Goal: Navigation & Orientation: Find specific page/section

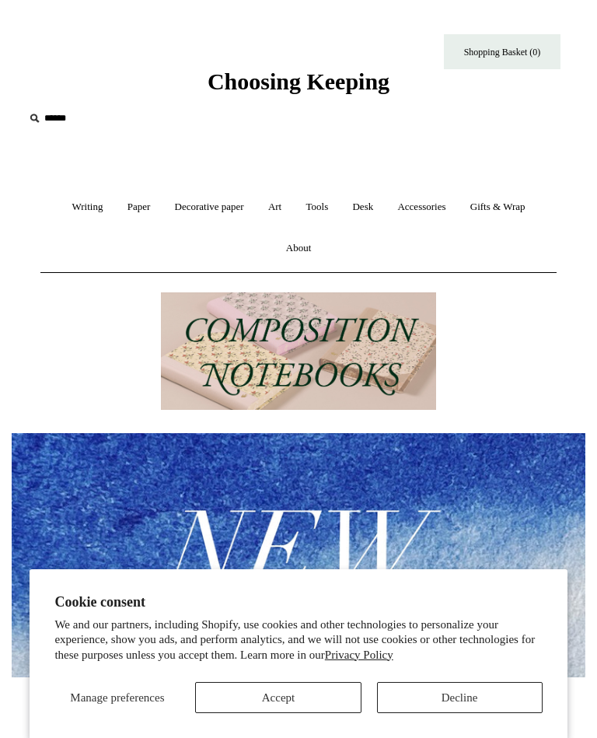
click at [268, 700] on button "Accept" at bounding box center [278, 697] width 166 height 31
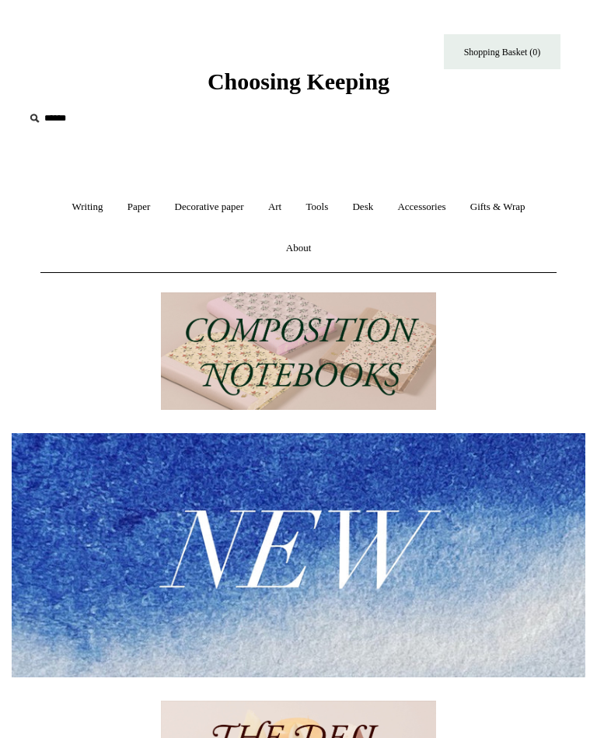
click at [422, 205] on link "Accessories +" at bounding box center [421, 207] width 70 height 41
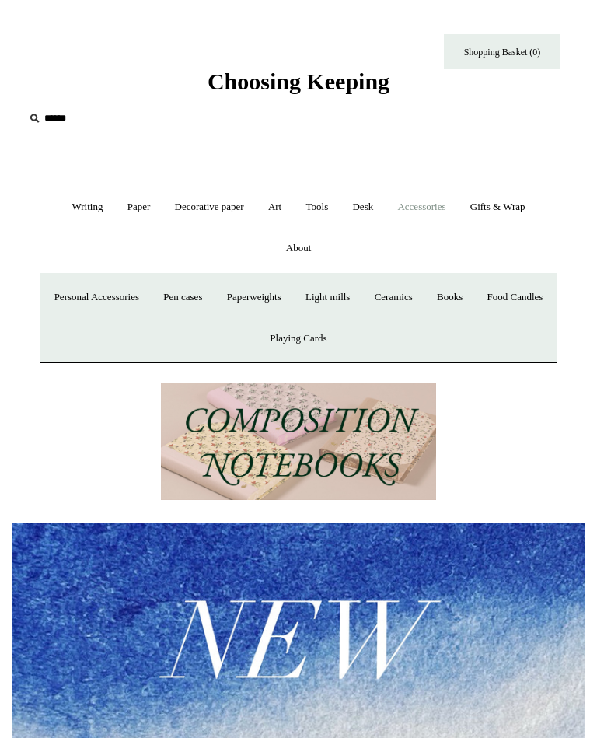
click at [477, 318] on link "Food Candles" at bounding box center [516, 297] width 78 height 41
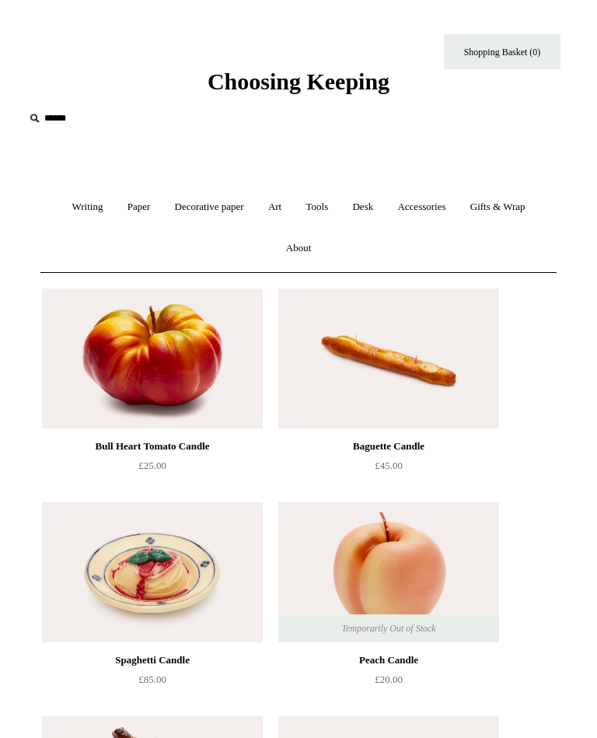
click at [418, 211] on link "Accessories +" at bounding box center [421, 207] width 70 height 41
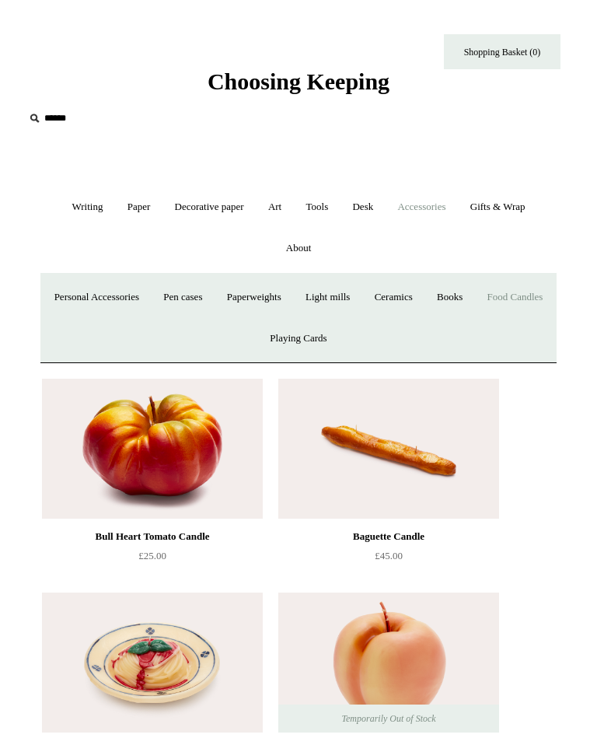
click at [474, 292] on link "Books" at bounding box center [449, 297] width 47 height 41
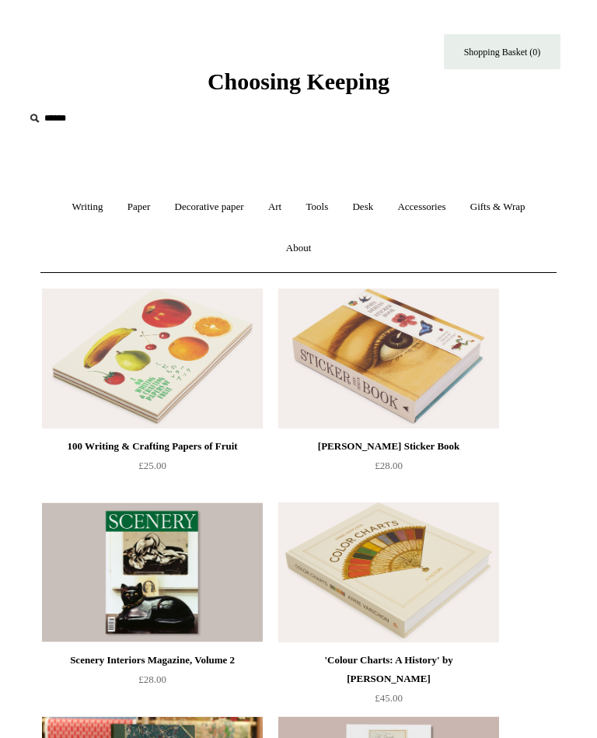
click at [320, 205] on link "Tools +" at bounding box center [318, 207] width 44 height 41
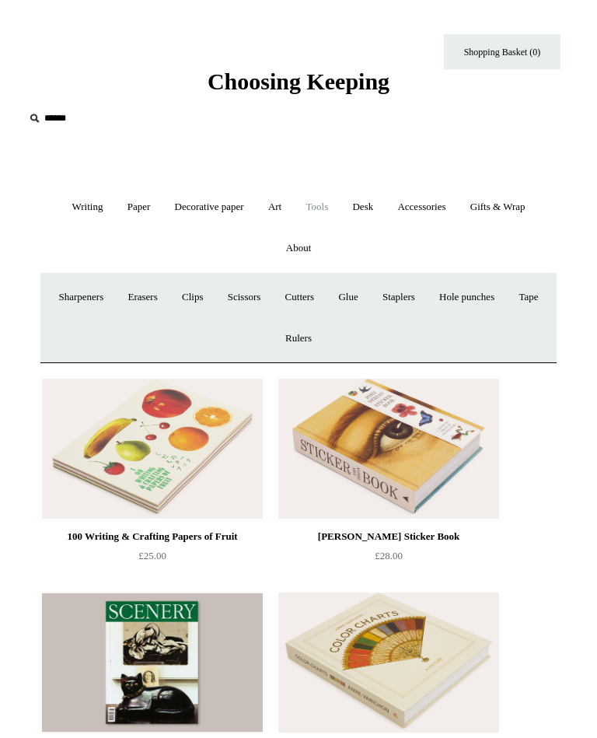
click at [82, 203] on link "Writing +" at bounding box center [87, 207] width 53 height 41
click at [117, 289] on link "Pens by brand +" at bounding box center [125, 297] width 79 height 41
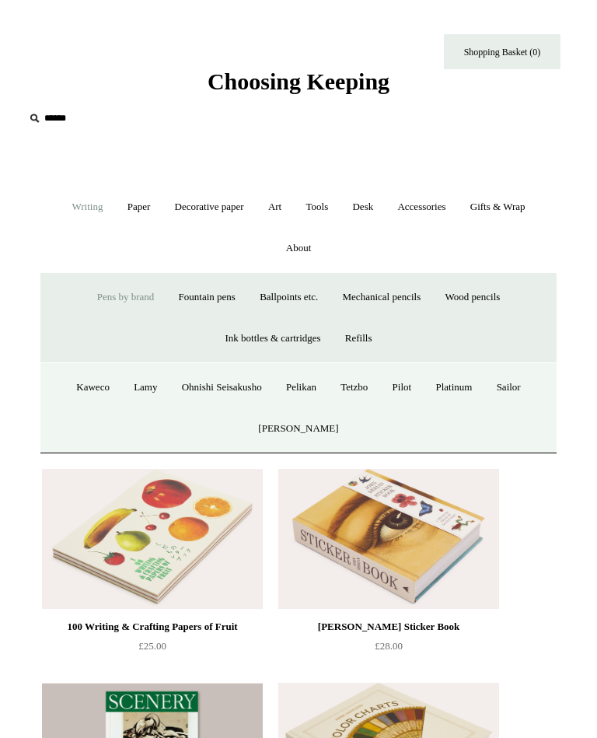
click at [194, 393] on link "Ohnishi Seisakusho" at bounding box center [222, 387] width 102 height 41
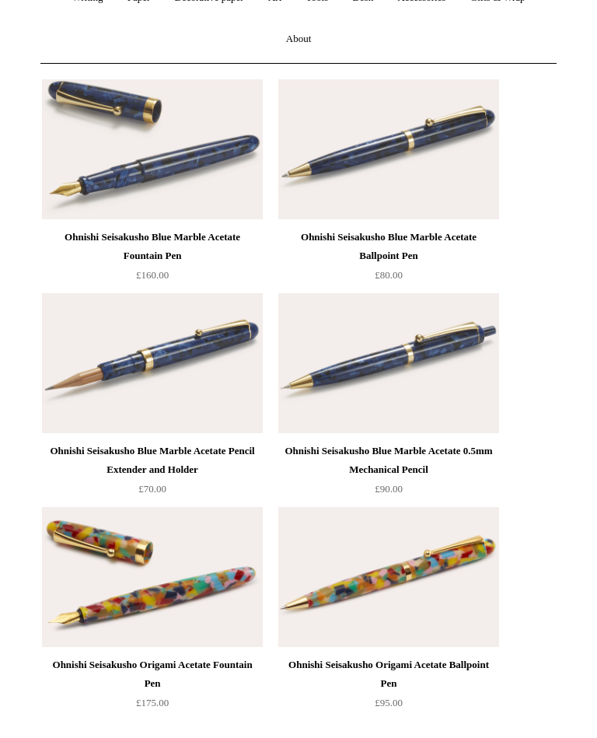
scroll to position [210, 0]
